Goal: Find contact information: Find contact information

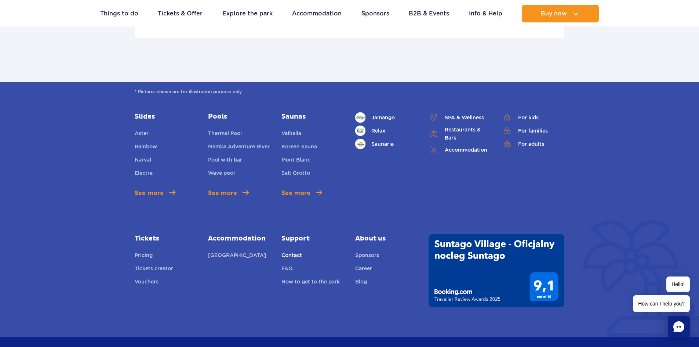
click at [286, 251] on link "Contact" at bounding box center [291, 256] width 21 height 10
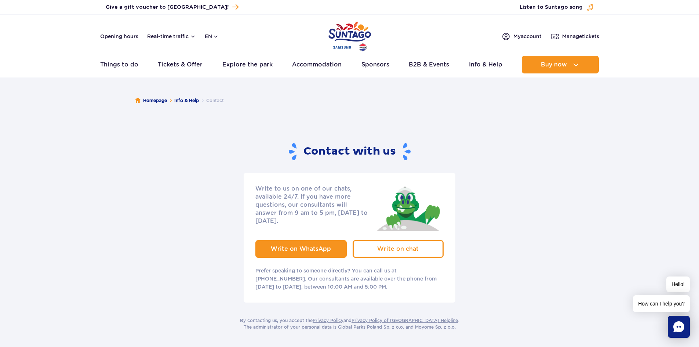
click at [298, 245] on span "Write on WhatsApp" at bounding box center [301, 248] width 60 height 7
